Goal: Task Accomplishment & Management: Manage account settings

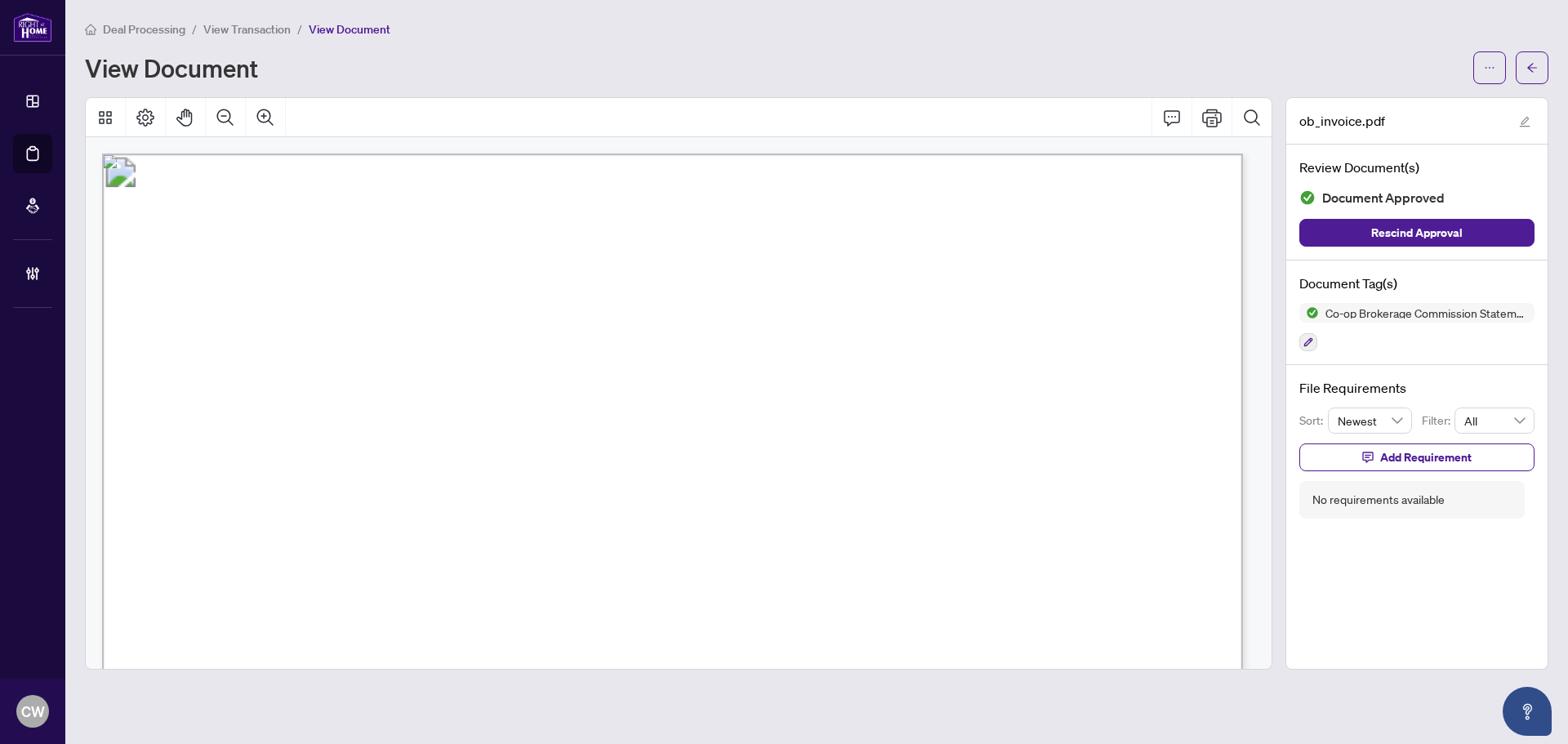
click at [0, 0] on link "Deal Processing" at bounding box center [0, 0] width 0 height 0
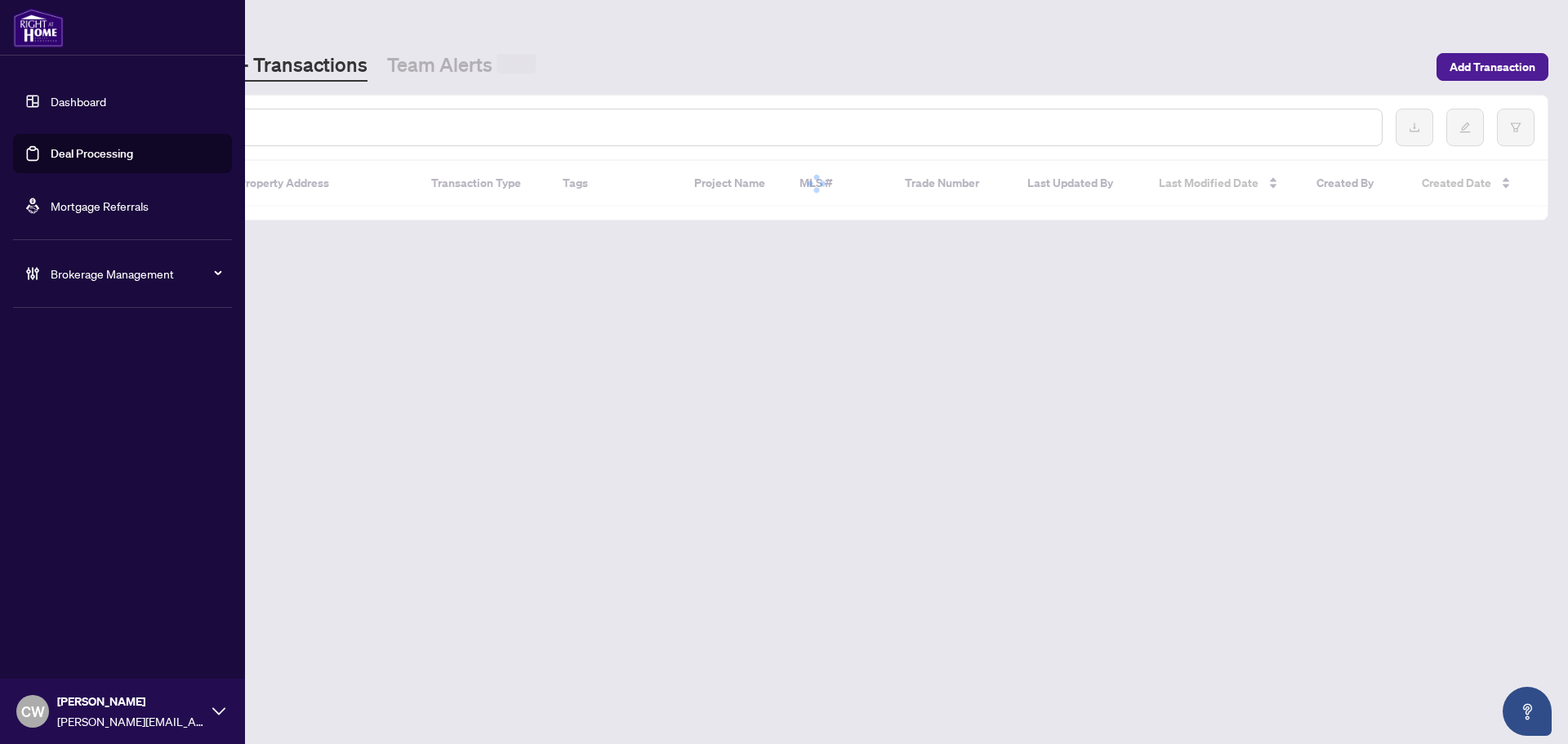
click at [130, 152] on link "Deal Processing" at bounding box center [91, 153] width 82 height 14
click at [309, 135] on input "text" at bounding box center [749, 128] width 1239 height 18
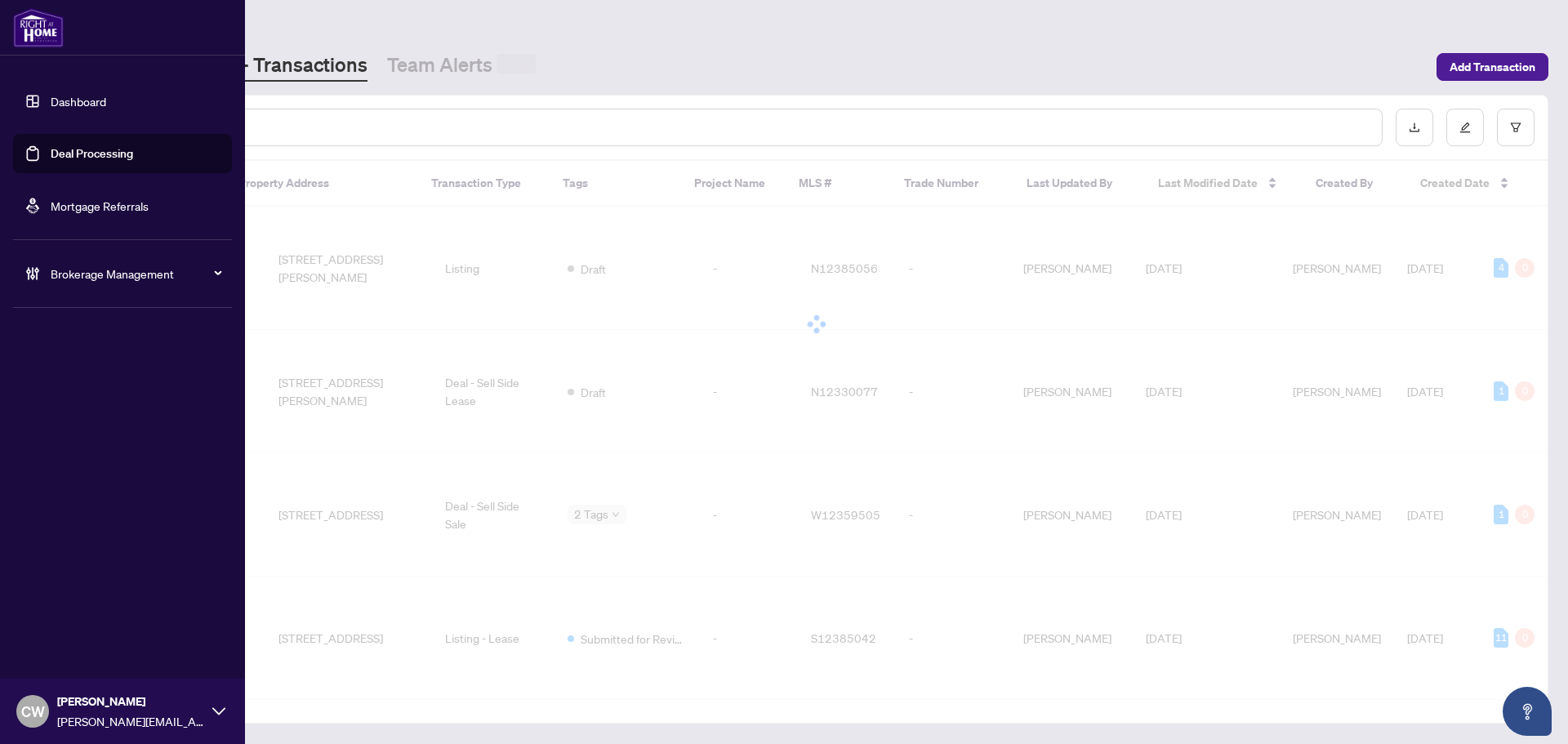
click at [309, 130] on input "text" at bounding box center [749, 128] width 1239 height 18
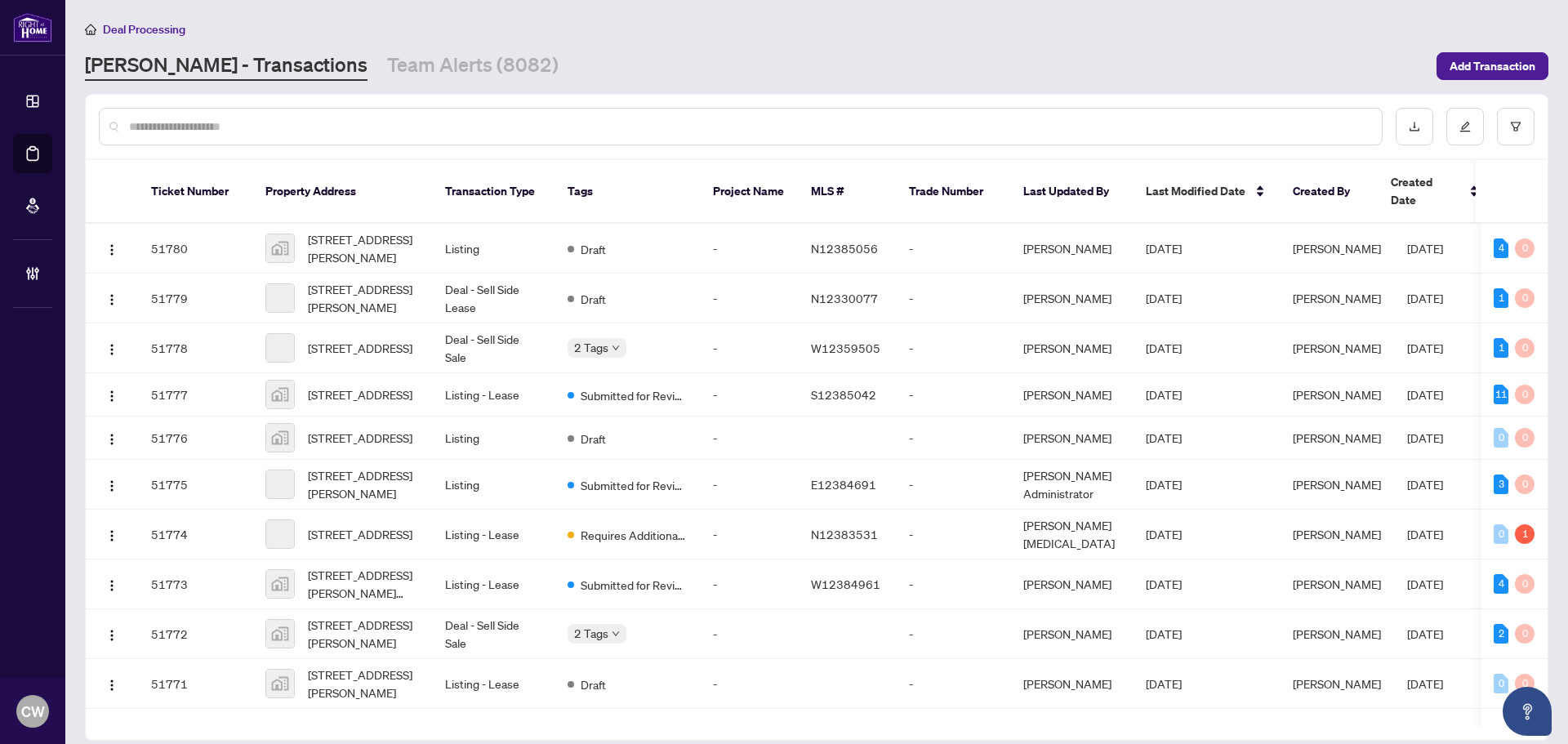
paste input "*******"
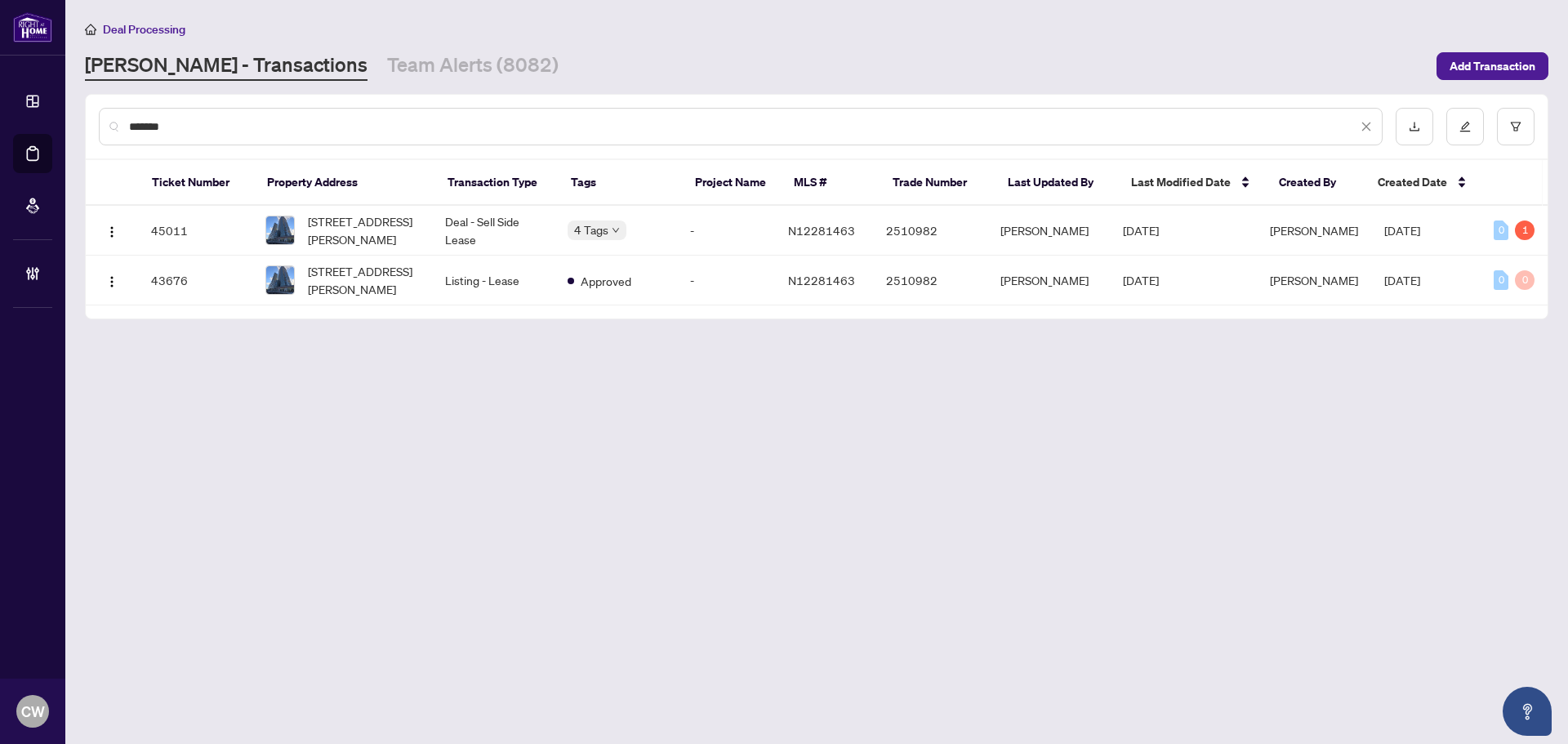
type input "*******"
click at [372, 232] on span "[STREET_ADDRESS][PERSON_NAME]" at bounding box center [363, 231] width 111 height 36
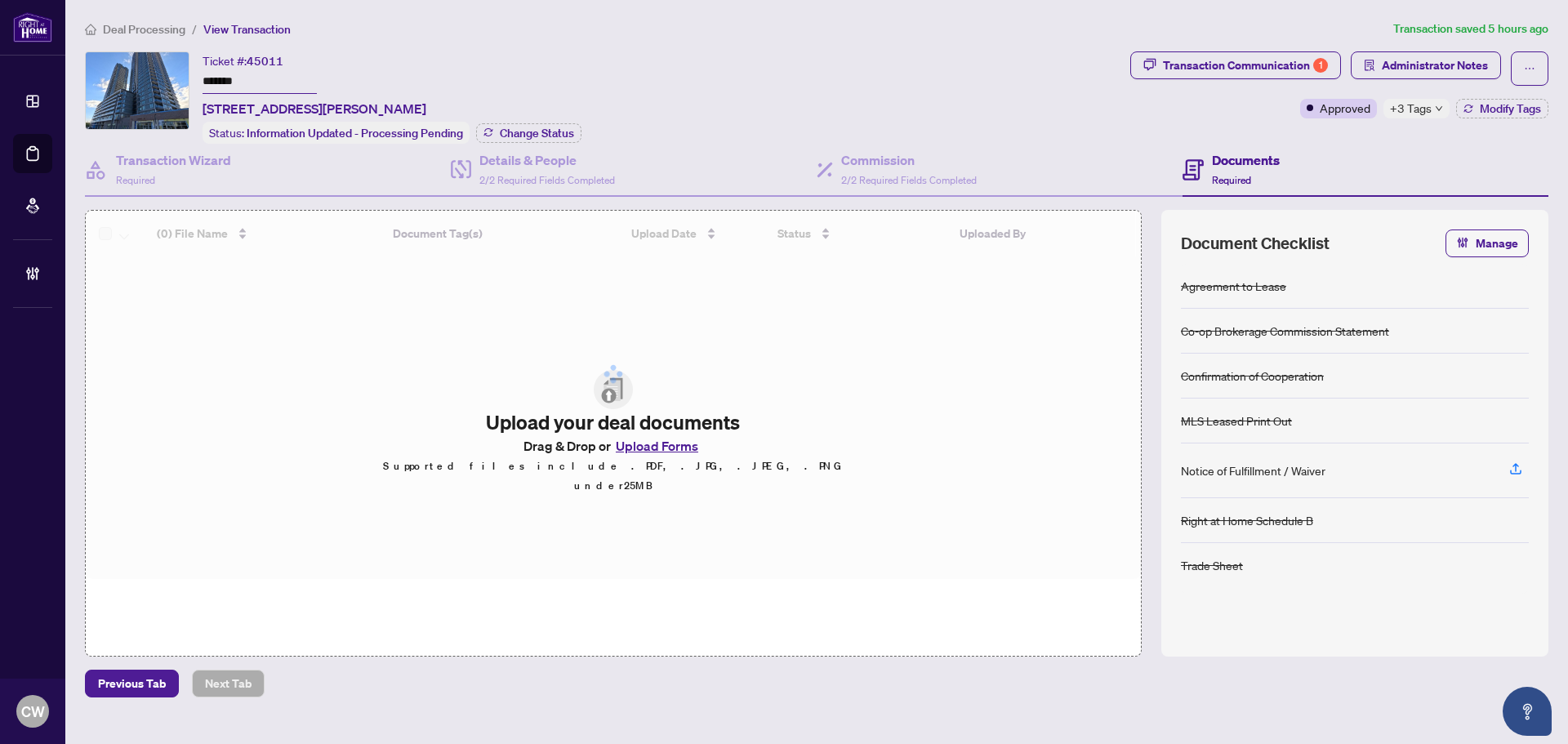
click at [1436, 103] on div "+3 Tags" at bounding box center [1416, 109] width 66 height 20
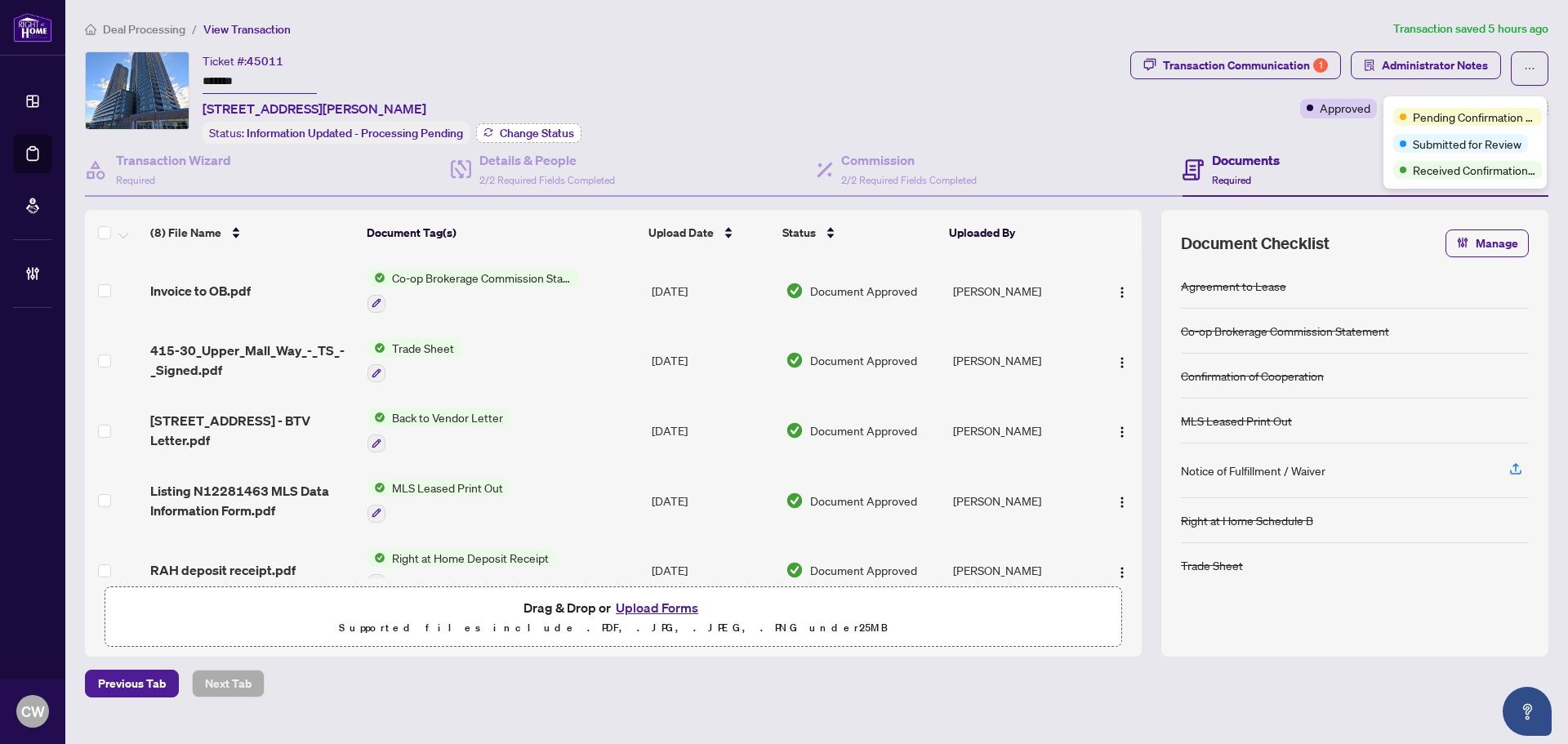
click at [536, 128] on span "Change Status" at bounding box center [537, 133] width 74 height 12
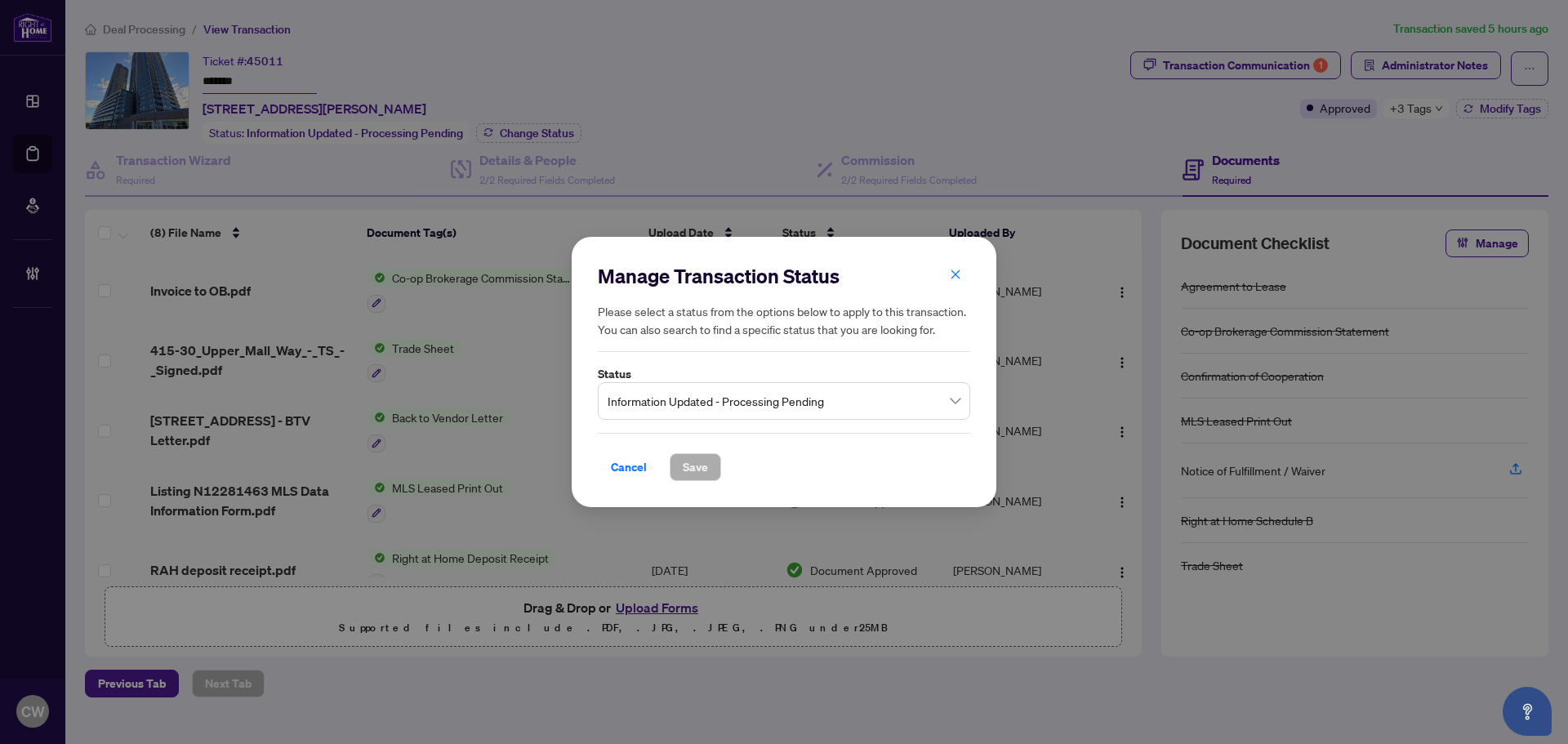
click at [733, 427] on div "Manage Transaction Status Please select a status from the options below to appl…" at bounding box center [783, 372] width 372 height 219
click at [724, 395] on span "Information Updated - Processing Pending" at bounding box center [784, 401] width 353 height 31
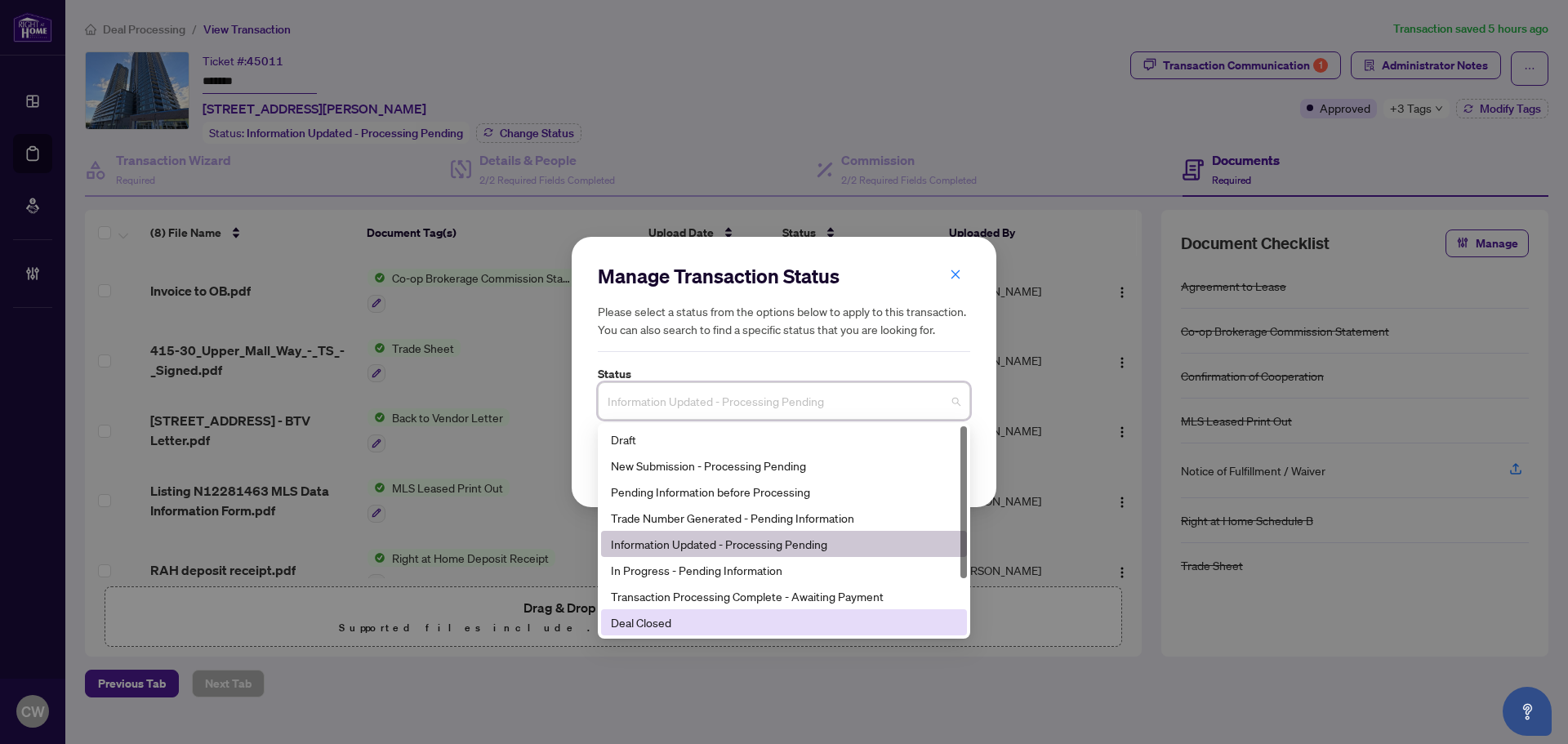
click at [678, 623] on div "Deal Closed" at bounding box center [784, 622] width 346 height 18
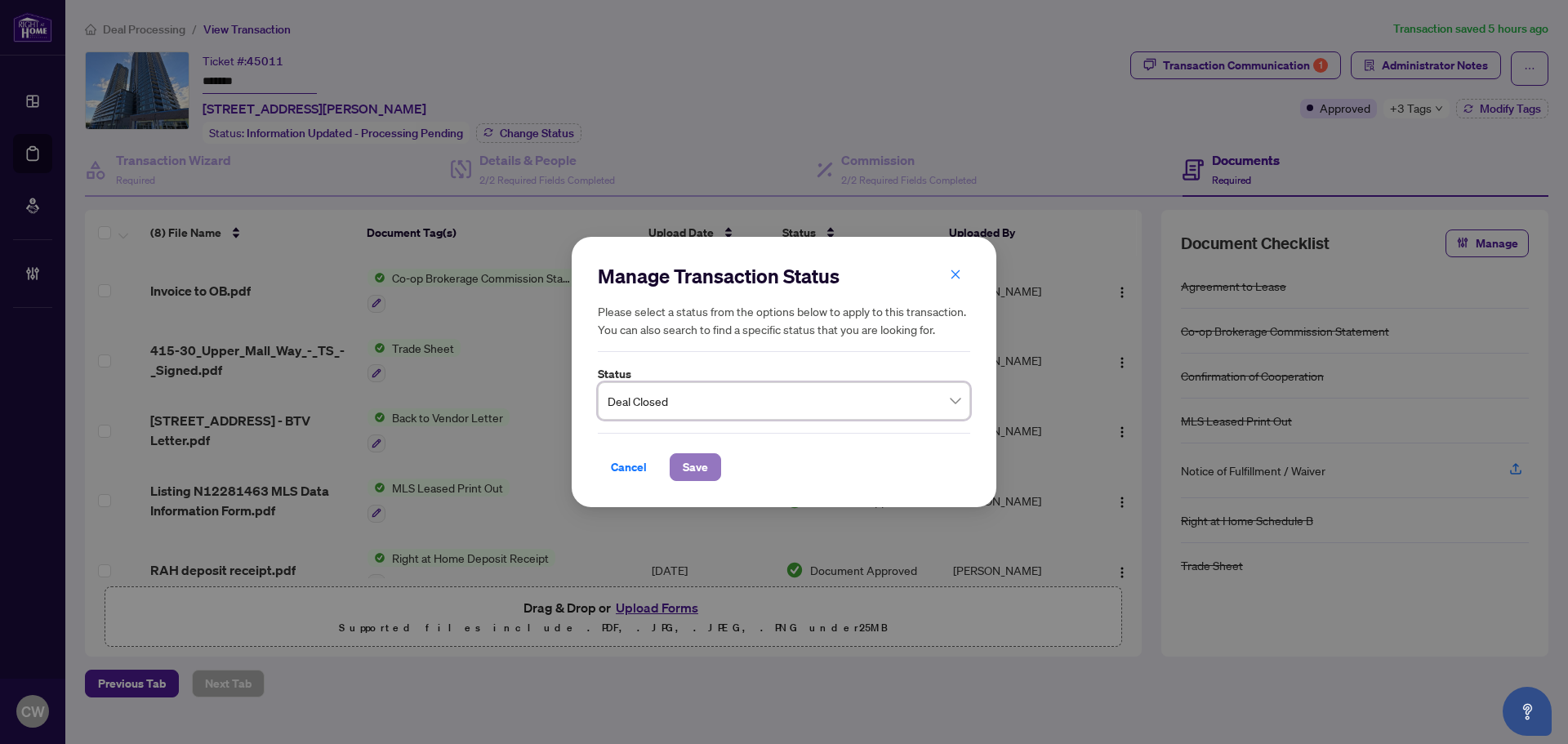
click at [704, 473] on span "Save" at bounding box center [695, 467] width 25 height 26
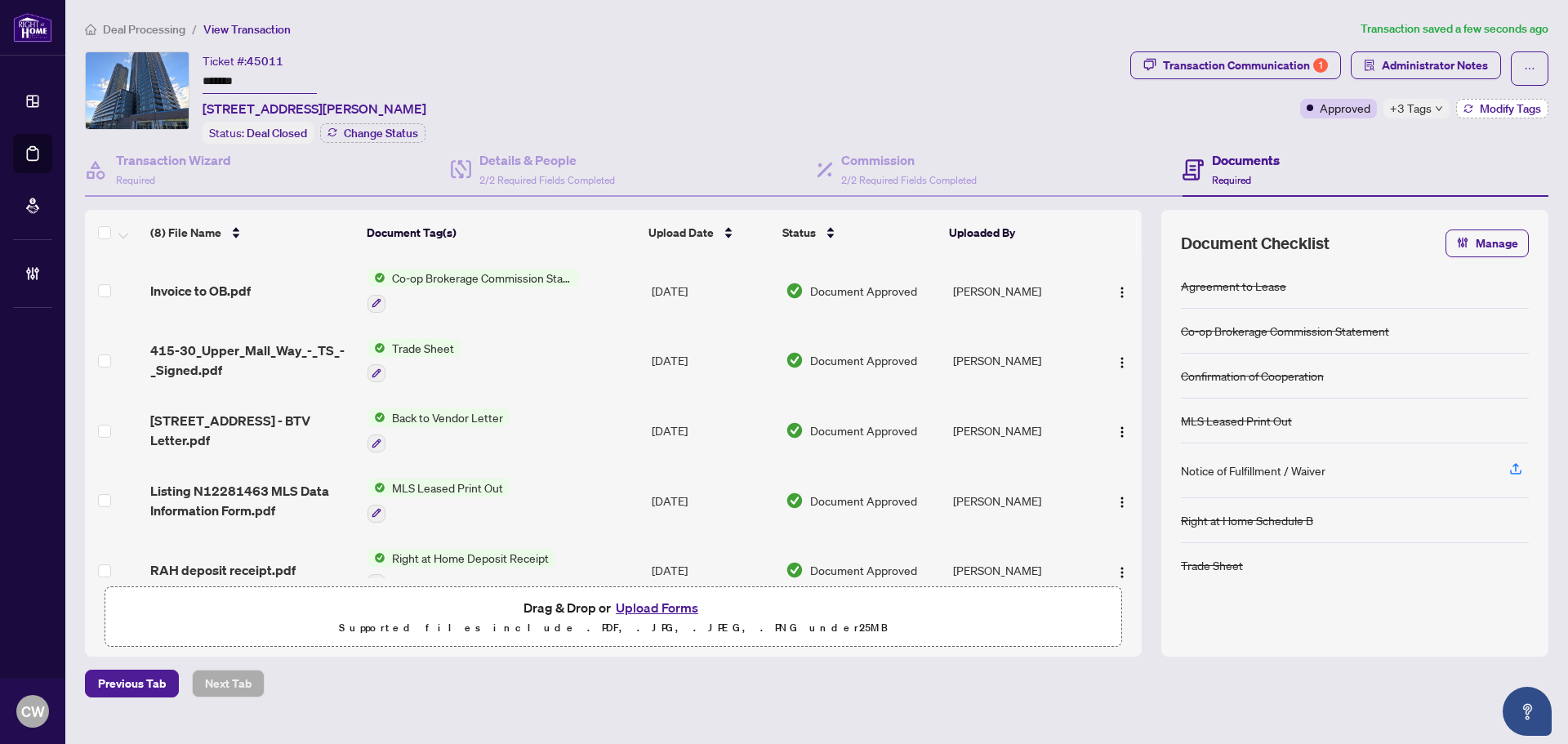
click at [1512, 115] on button "Modify Tags" at bounding box center [1502, 109] width 92 height 20
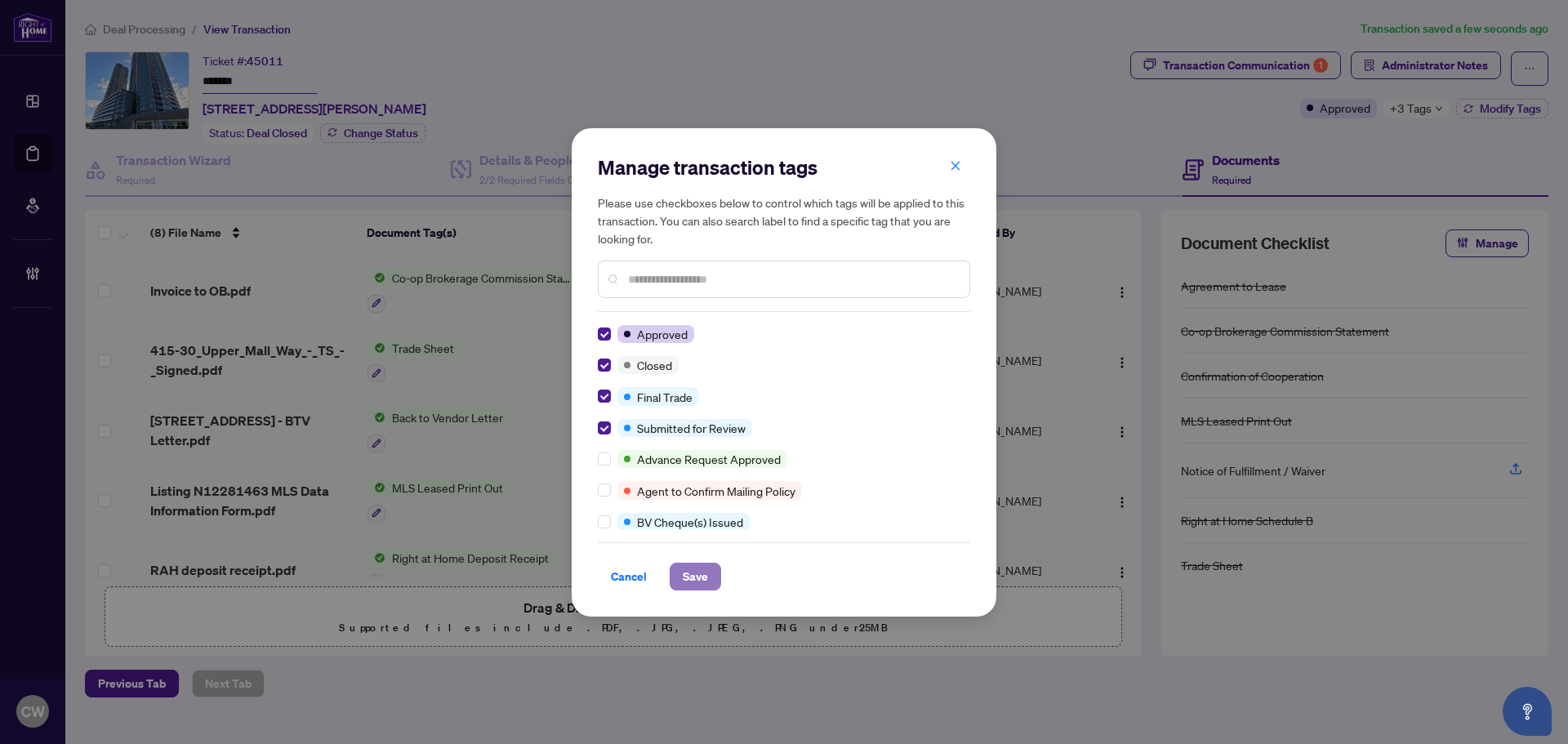
click at [699, 578] on span "Save" at bounding box center [695, 576] width 25 height 26
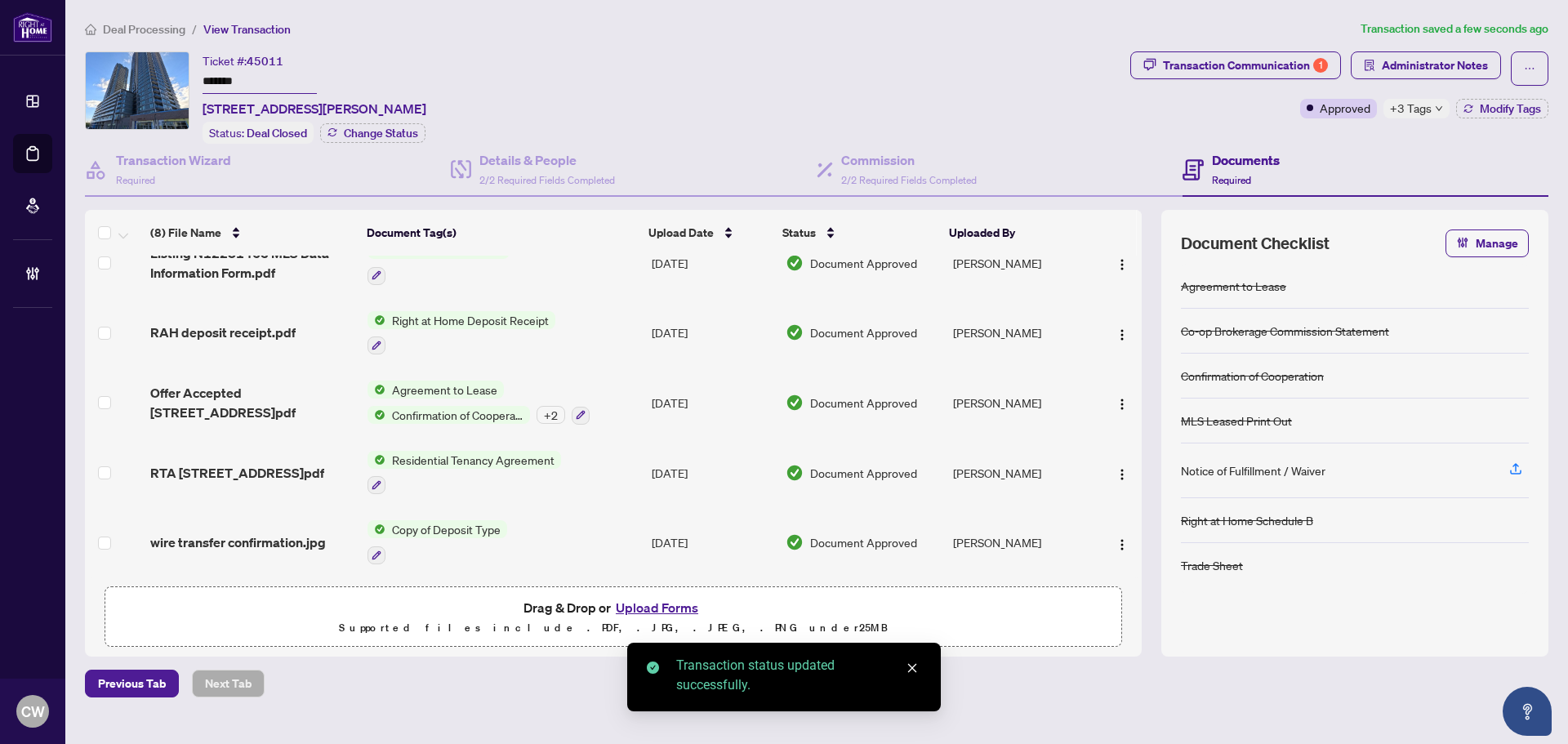
scroll to position [240, 0]
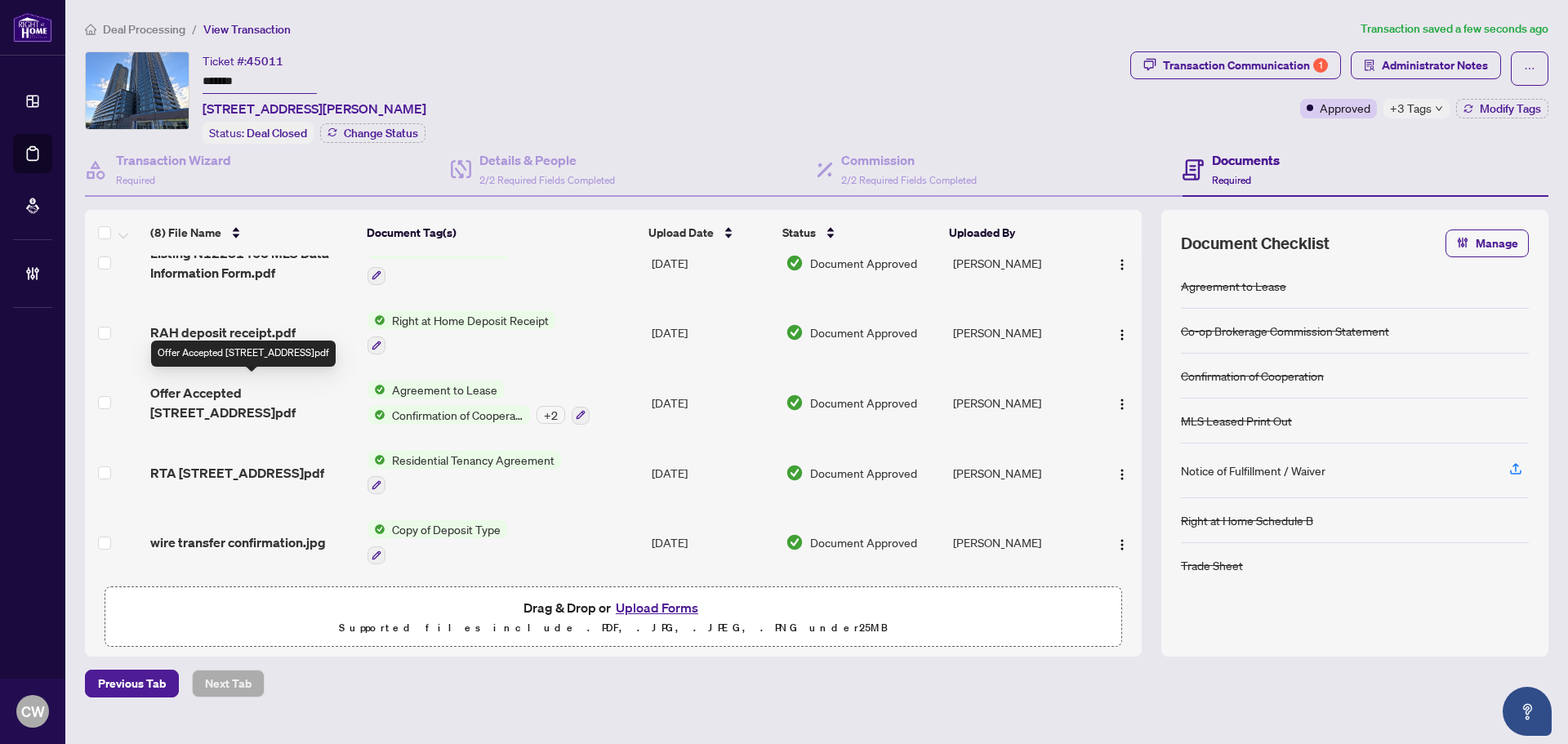
click at [242, 390] on span "Offer Accepted [STREET_ADDRESS]pdf" at bounding box center [252, 402] width 204 height 39
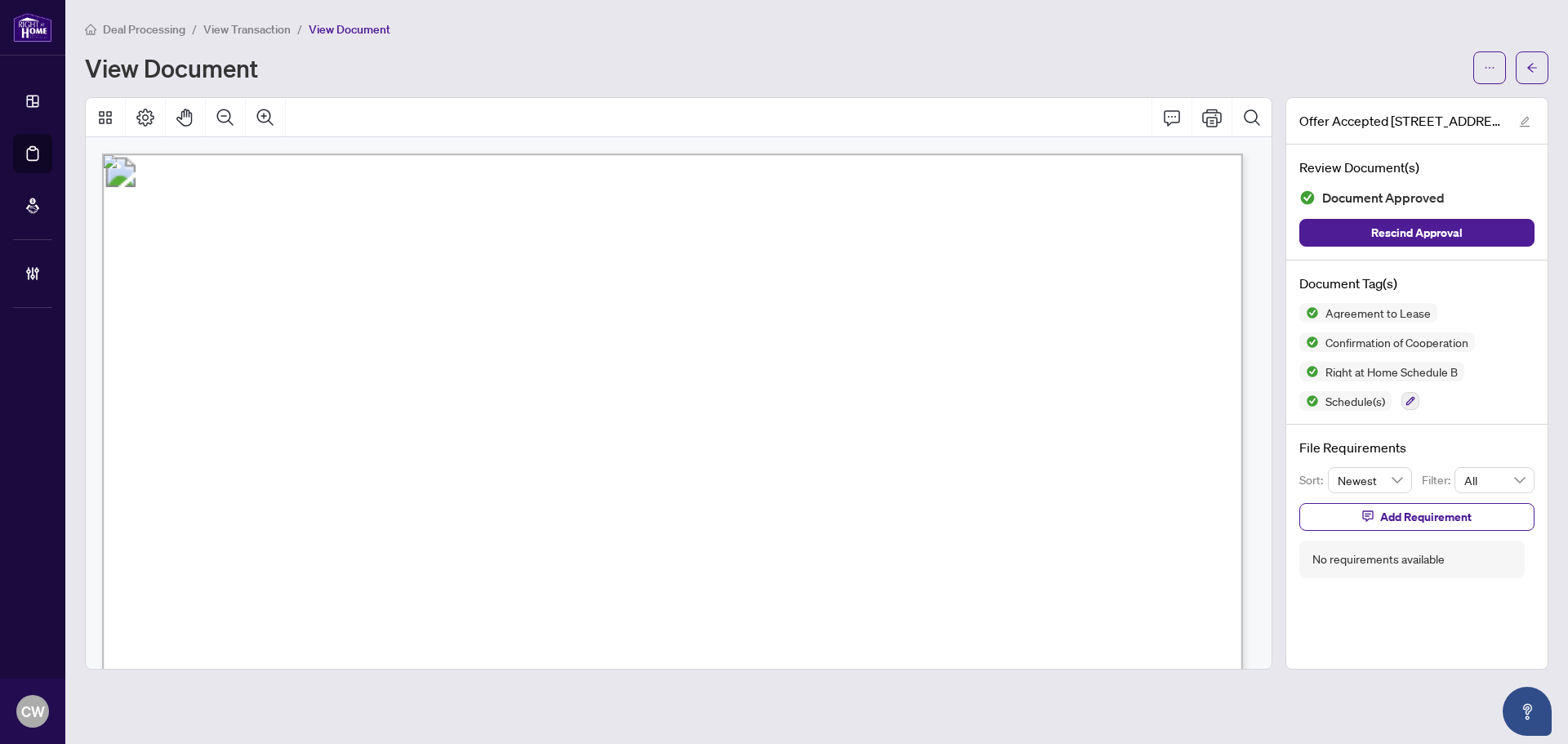
drag, startPoint x: 1530, startPoint y: 67, endPoint x: 48, endPoint y: 213, distance: 1489.2
click at [1530, 67] on icon "arrow-left" at bounding box center [1532, 68] width 12 height 12
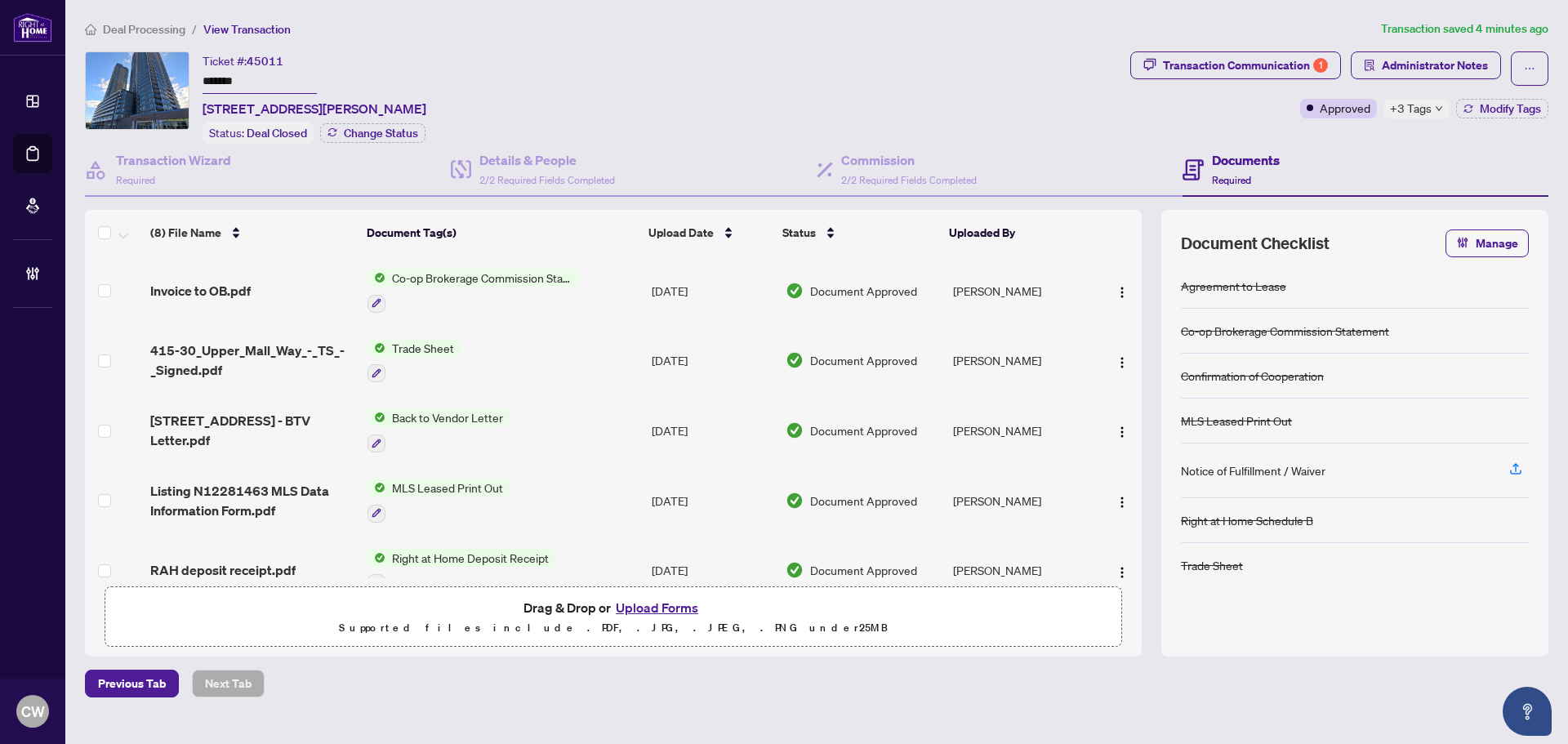
click at [451, 278] on span "Co-op Brokerage Commission Statement" at bounding box center [483, 278] width 194 height 18
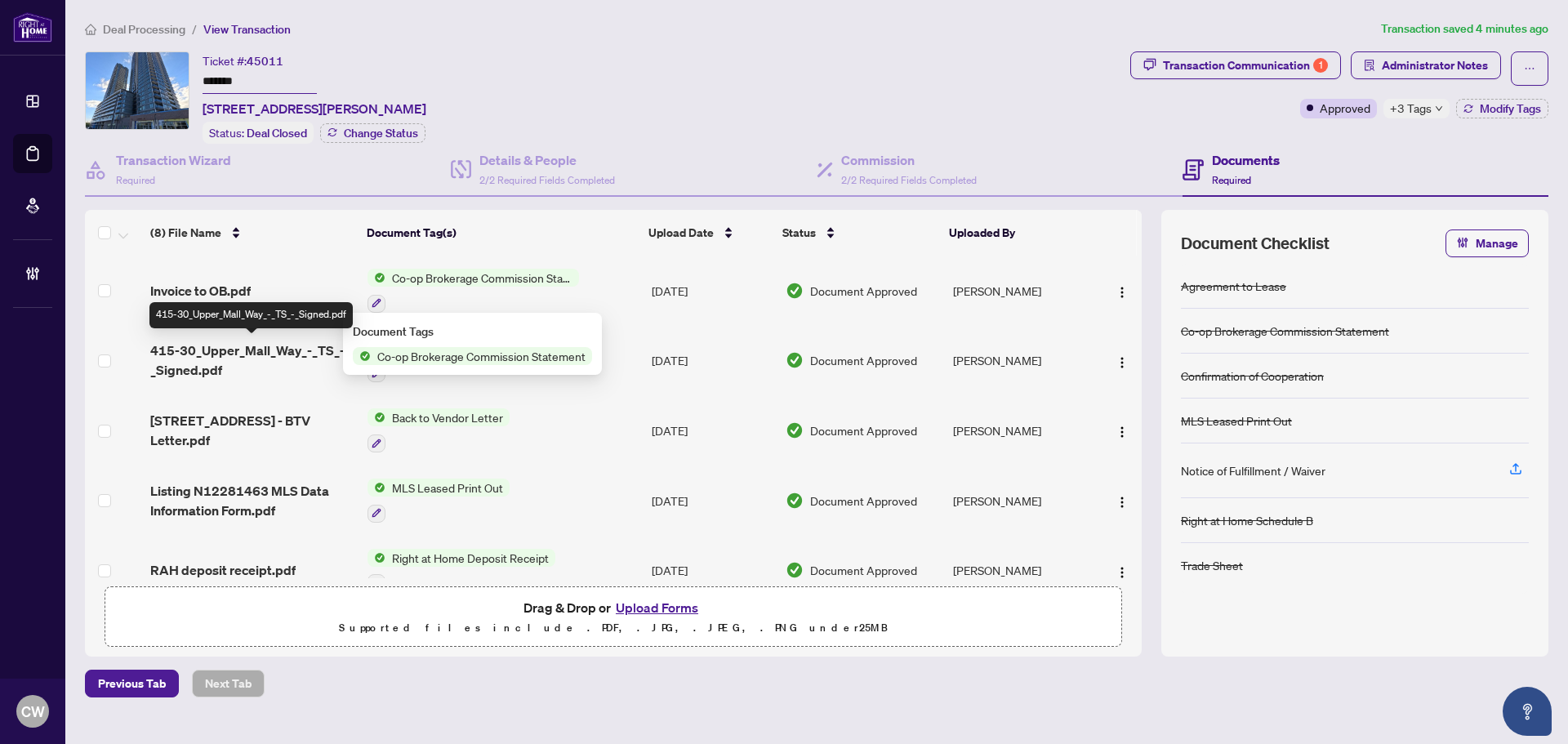
click at [253, 347] on span "415-30_Upper_Mall_Way_-_TS_-_Signed.pdf" at bounding box center [252, 359] width 204 height 39
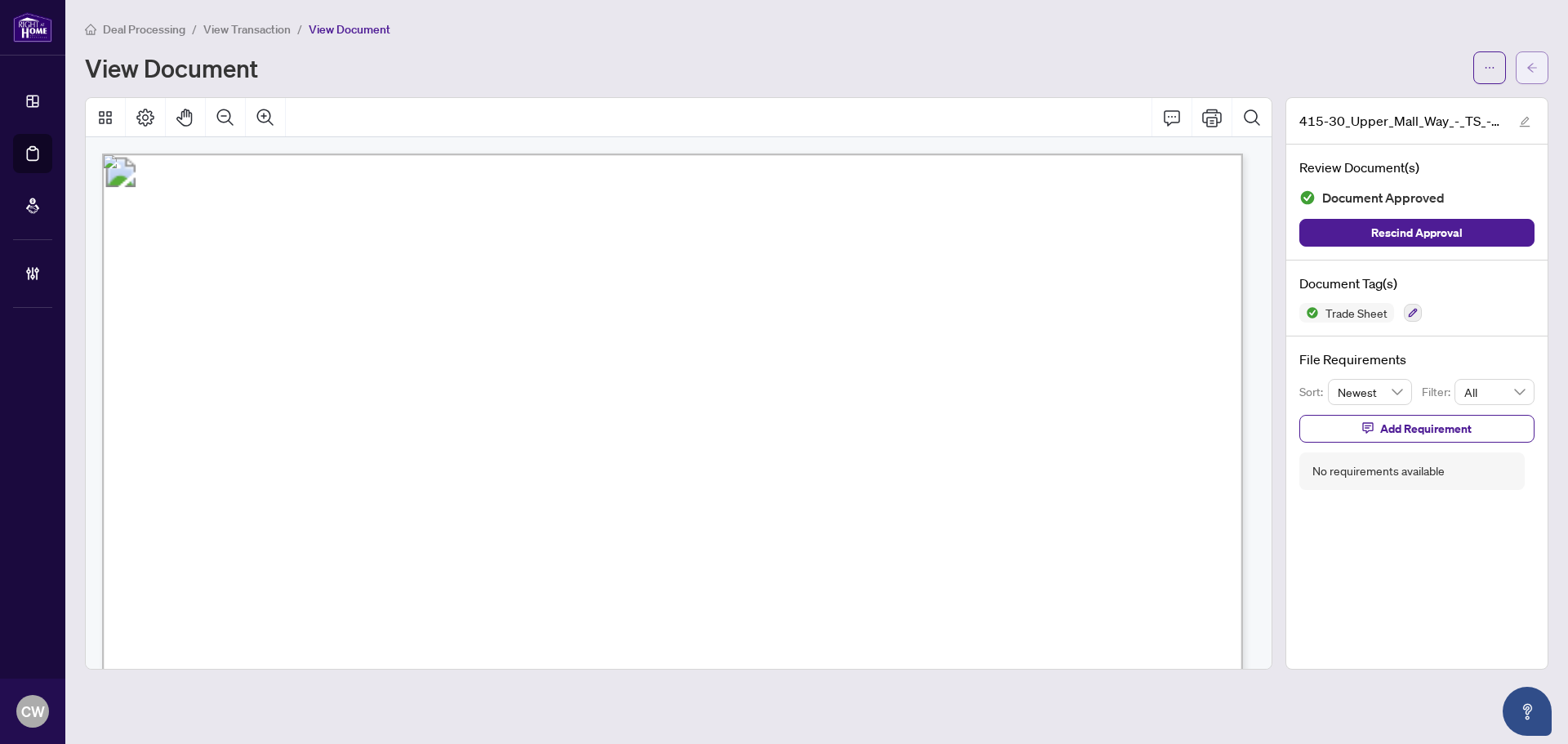
click at [1539, 66] on button "button" at bounding box center [1532, 68] width 33 height 33
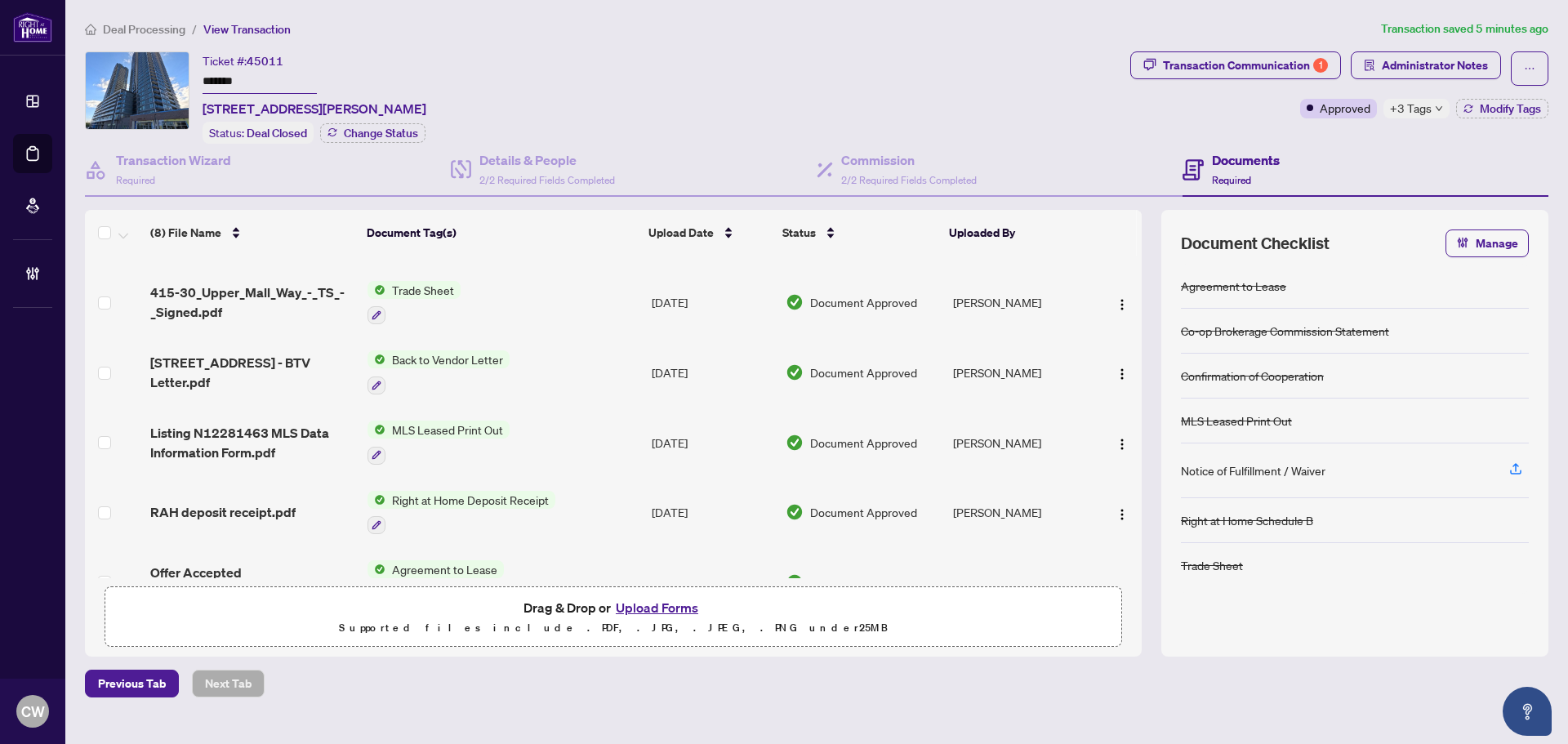
scroll to position [163, 0]
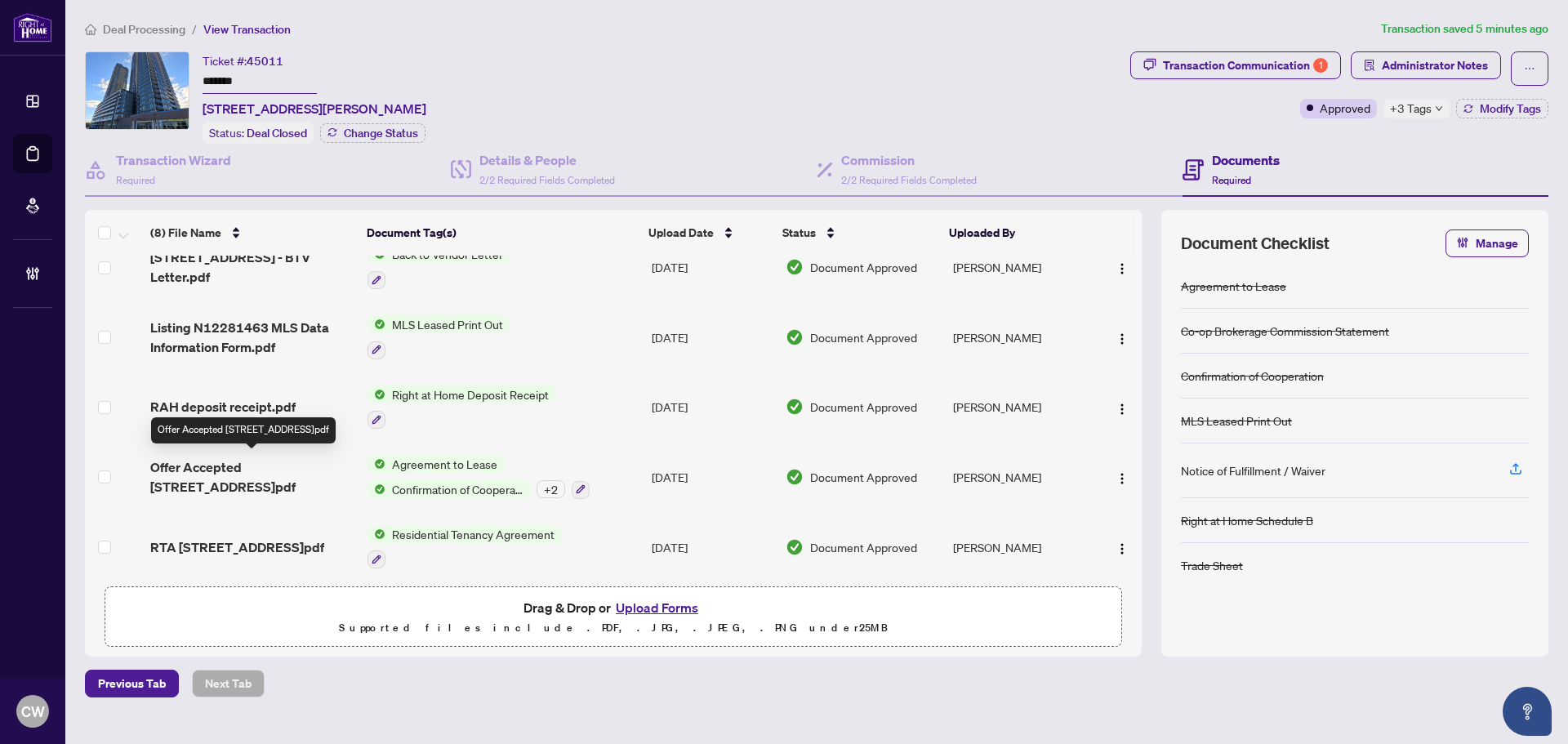
click at [267, 460] on span "Offer Accepted [STREET_ADDRESS]pdf" at bounding box center [252, 476] width 204 height 39
